Goal: Communication & Community: Answer question/provide support

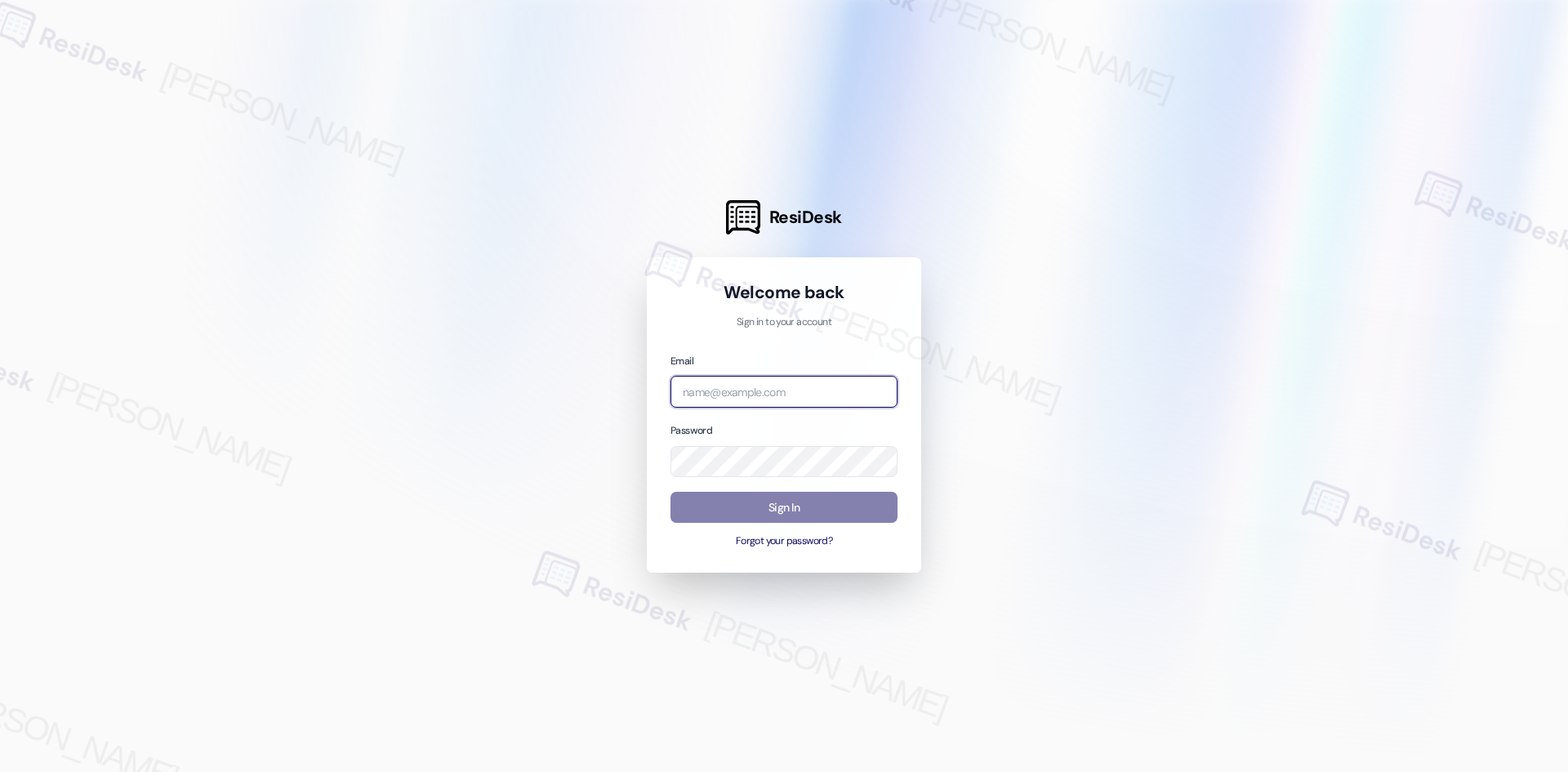
click at [791, 395] on input "email" at bounding box center [784, 392] width 227 height 32
click at [0, 771] on com-1password-button at bounding box center [0, 772] width 0 height 0
type input "automated-surveys-29th_street_formerly_haven_residential-[PERSON_NAME].acueza@2…"
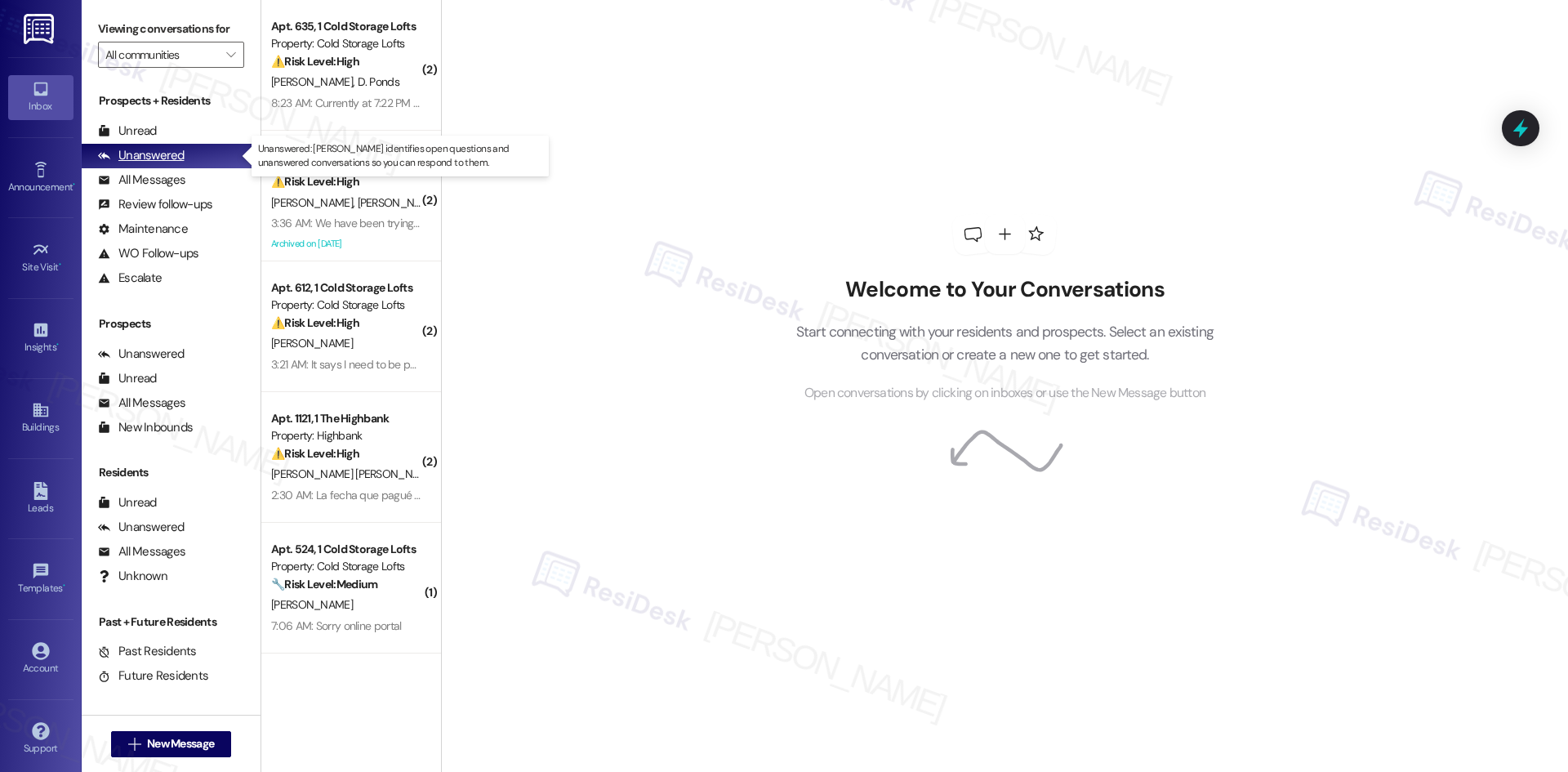
click at [172, 155] on div "Unanswered" at bounding box center [141, 155] width 87 height 17
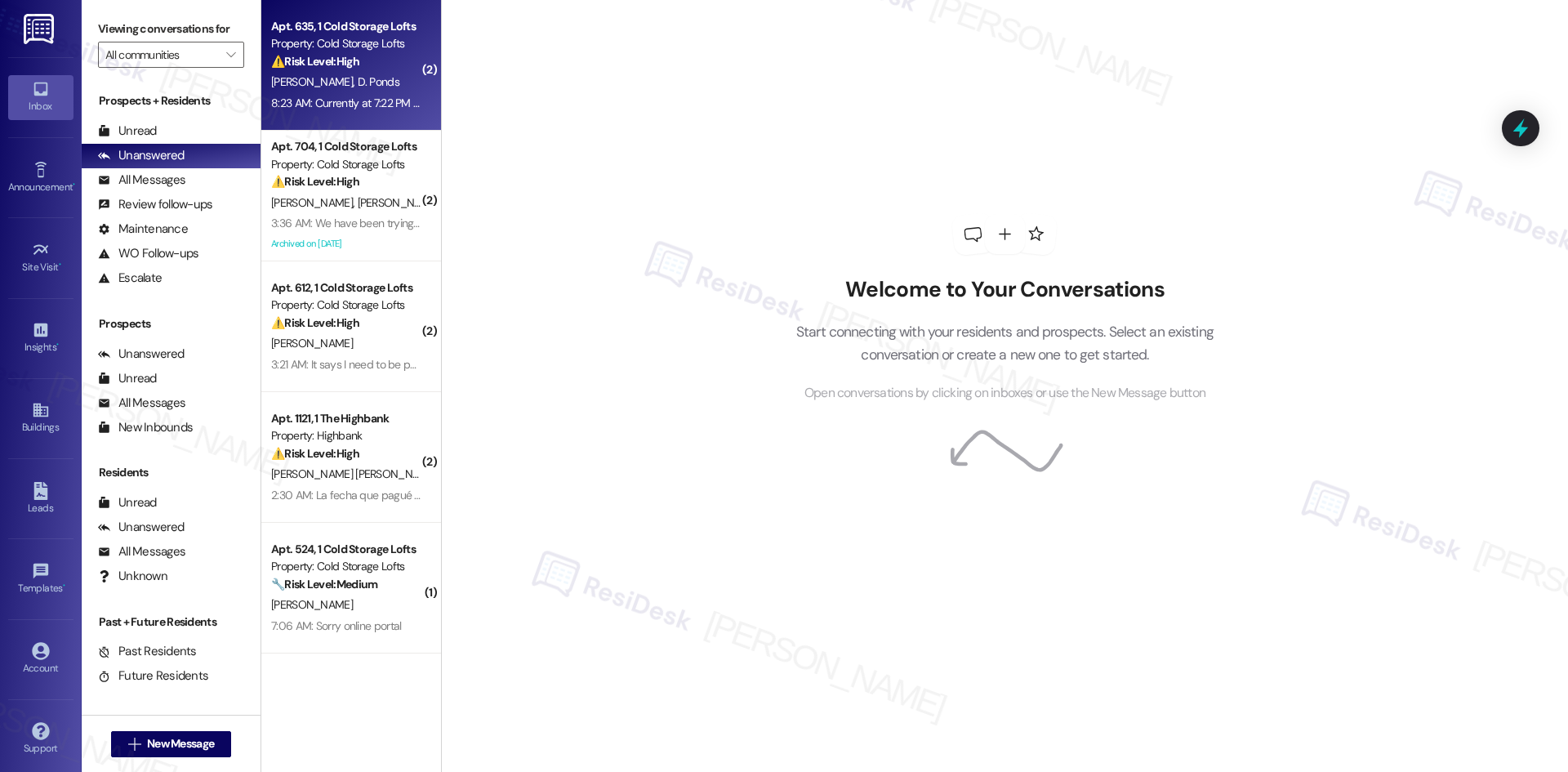
click at [353, 43] on div "Property: Cold Storage Lofts" at bounding box center [346, 43] width 151 height 17
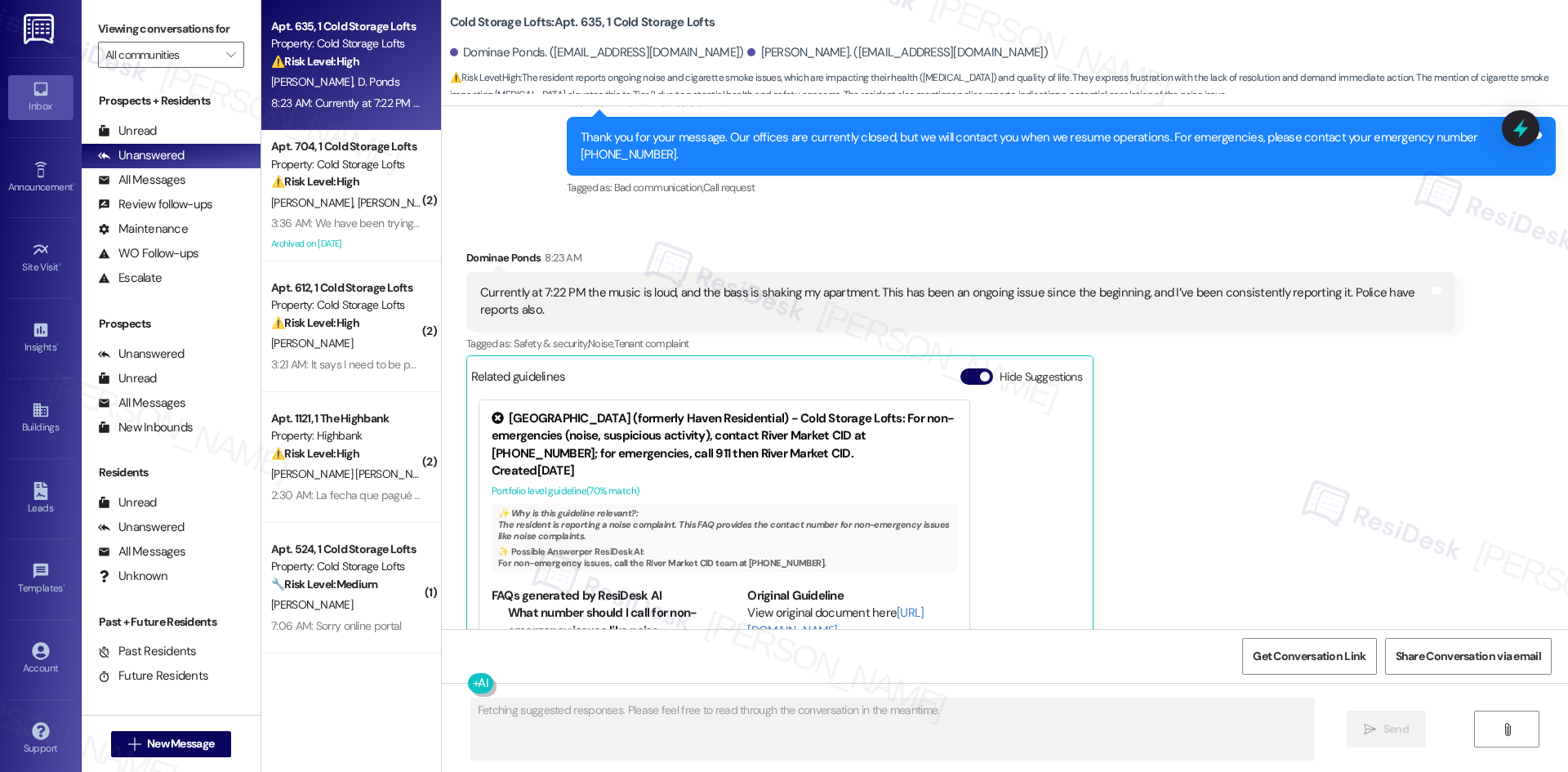
scroll to position [2562, 0]
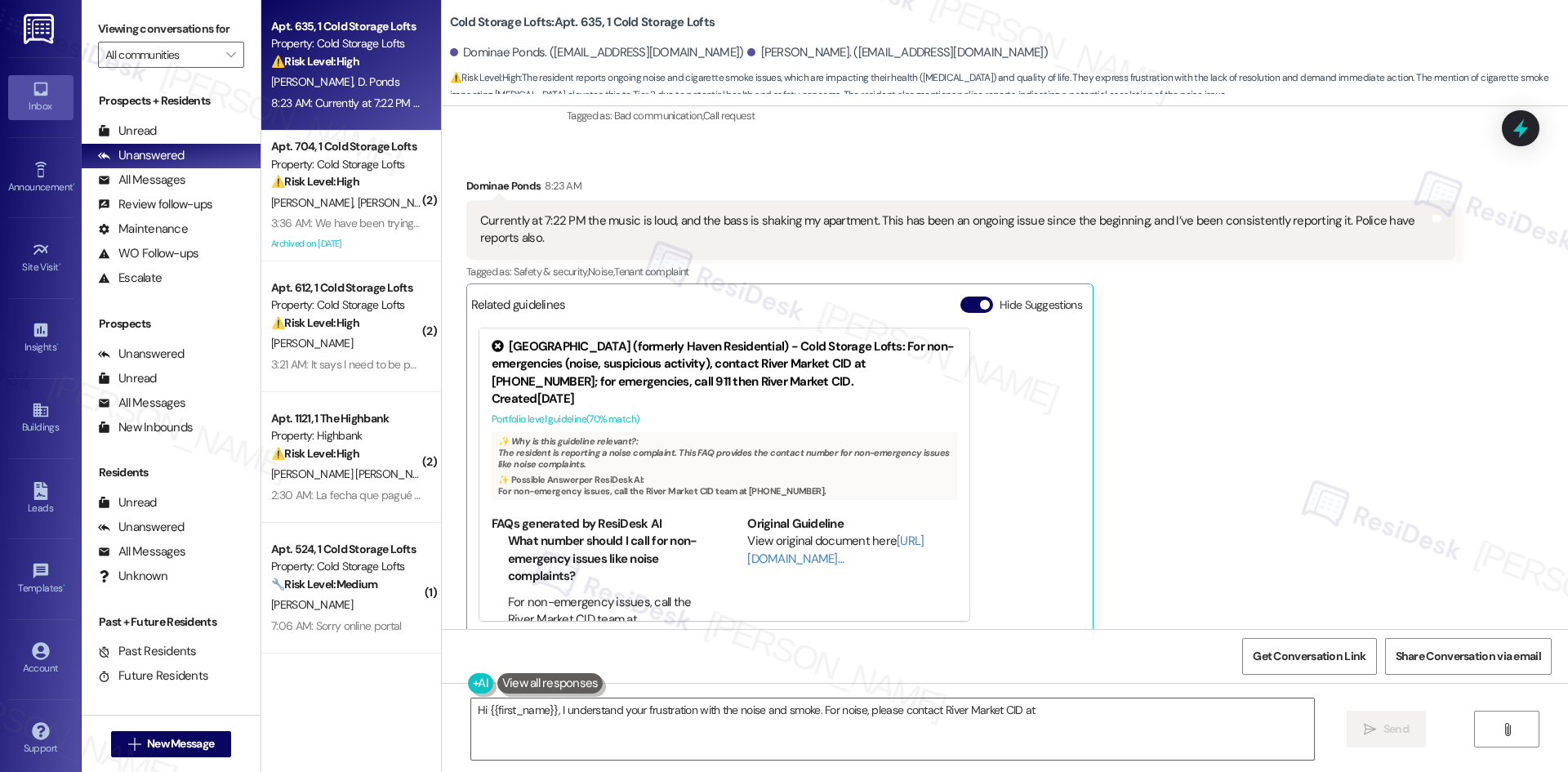
click at [456, 22] on b "Cold Storage Lofts: Apt. 635, 1 Cold Storage Lofts" at bounding box center [582, 22] width 264 height 17
type textarea "Hi {{first_name}}, I understand your frustration with the noise and smoke. For …"
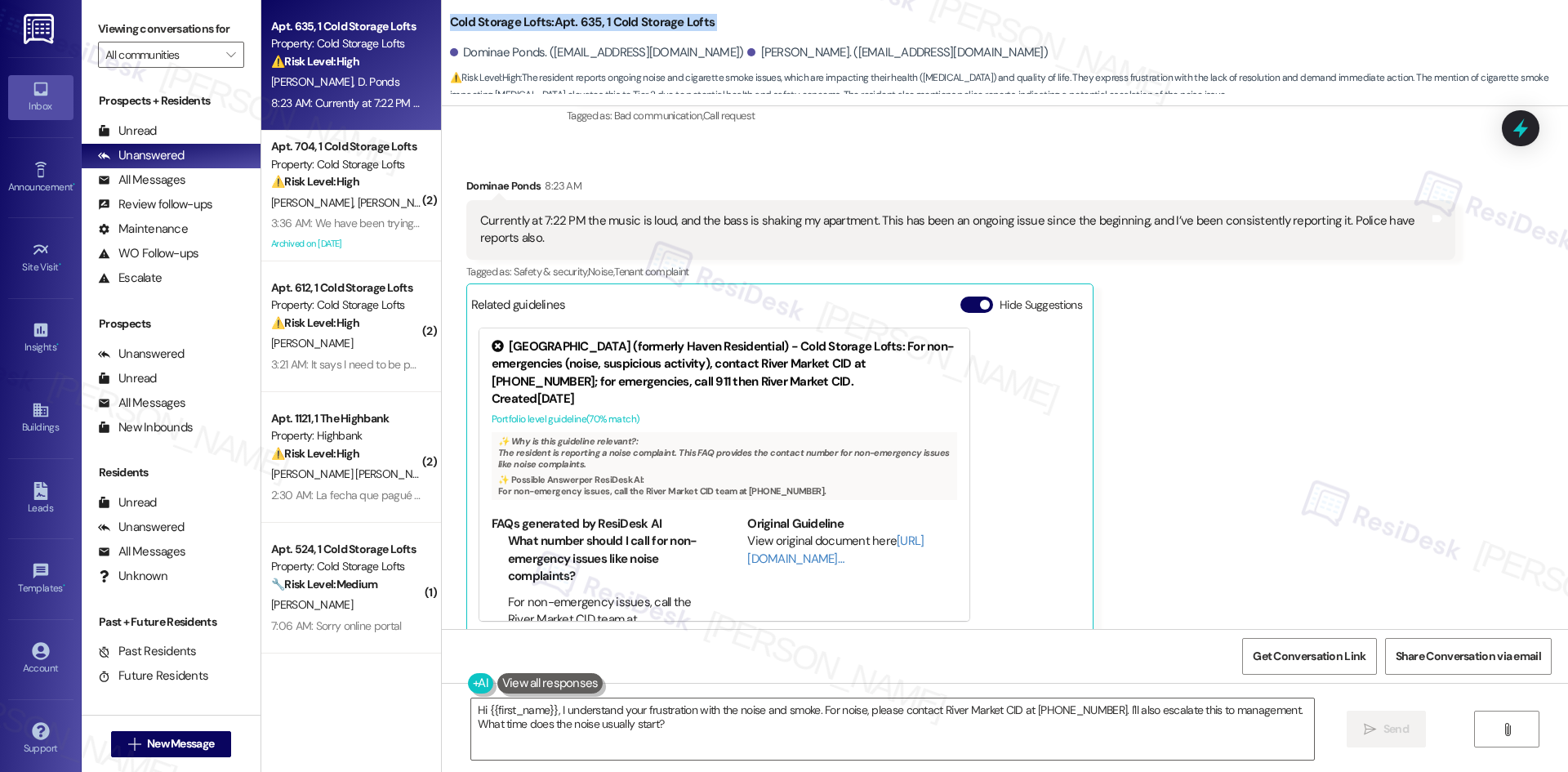
click at [460, 22] on b "Cold Storage Lofts: Apt. 635, 1 Cold Storage Lofts" at bounding box center [582, 22] width 264 height 17
click at [450, 19] on b "Cold Storage Lofts: Apt. 635, 1 Cold Storage Lofts" at bounding box center [582, 22] width 264 height 17
drag, startPoint x: 439, startPoint y: 21, endPoint x: 521, endPoint y: 46, distance: 85.7
click at [536, 22] on b "Cold Storage Lofts: Apt. 635, 1 Cold Storage Lofts" at bounding box center [582, 22] width 264 height 17
copy b "Cold Storage Lofts"
